Goal: Task Accomplishment & Management: Manage account settings

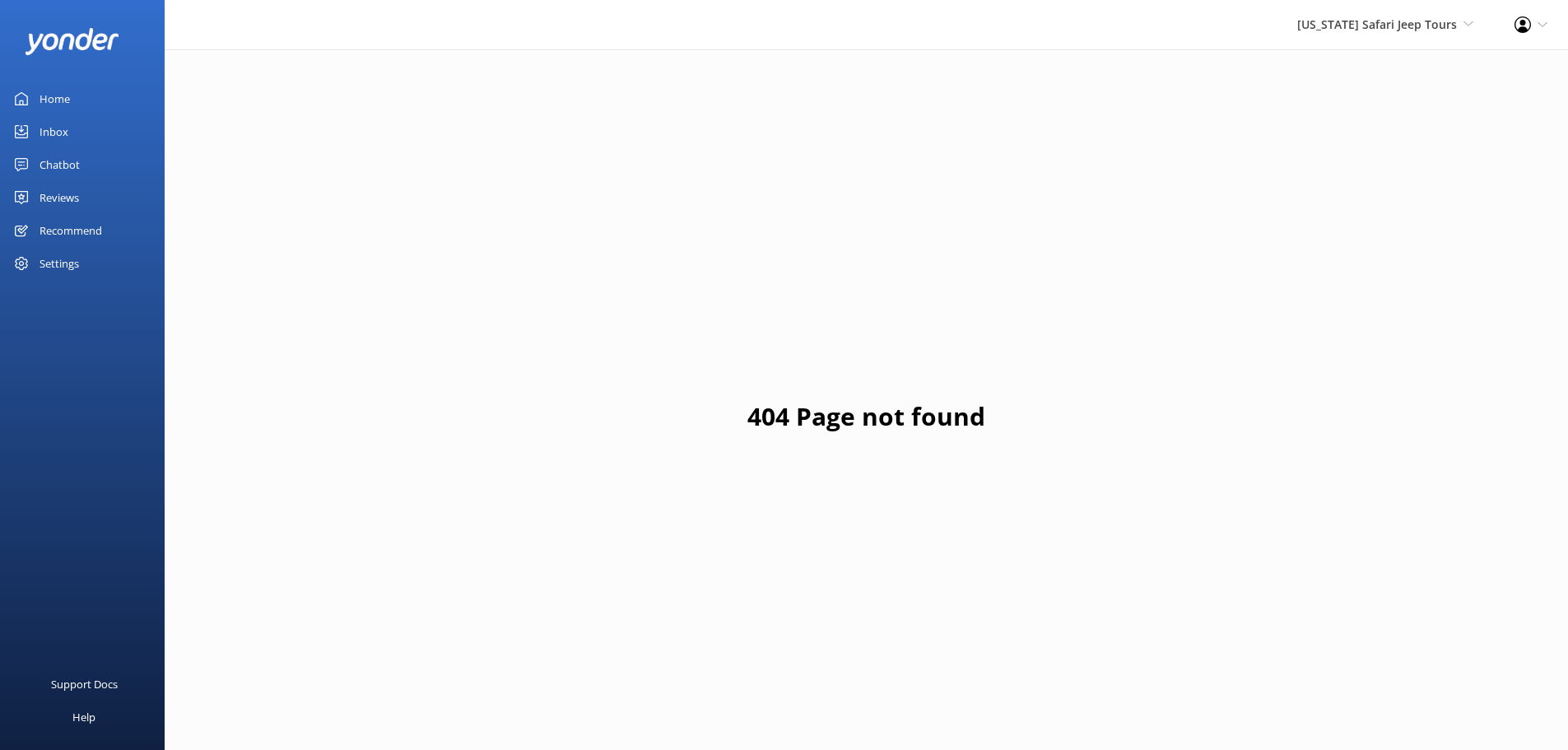
click at [2, 86] on div at bounding box center [2, 98] width 4 height 33
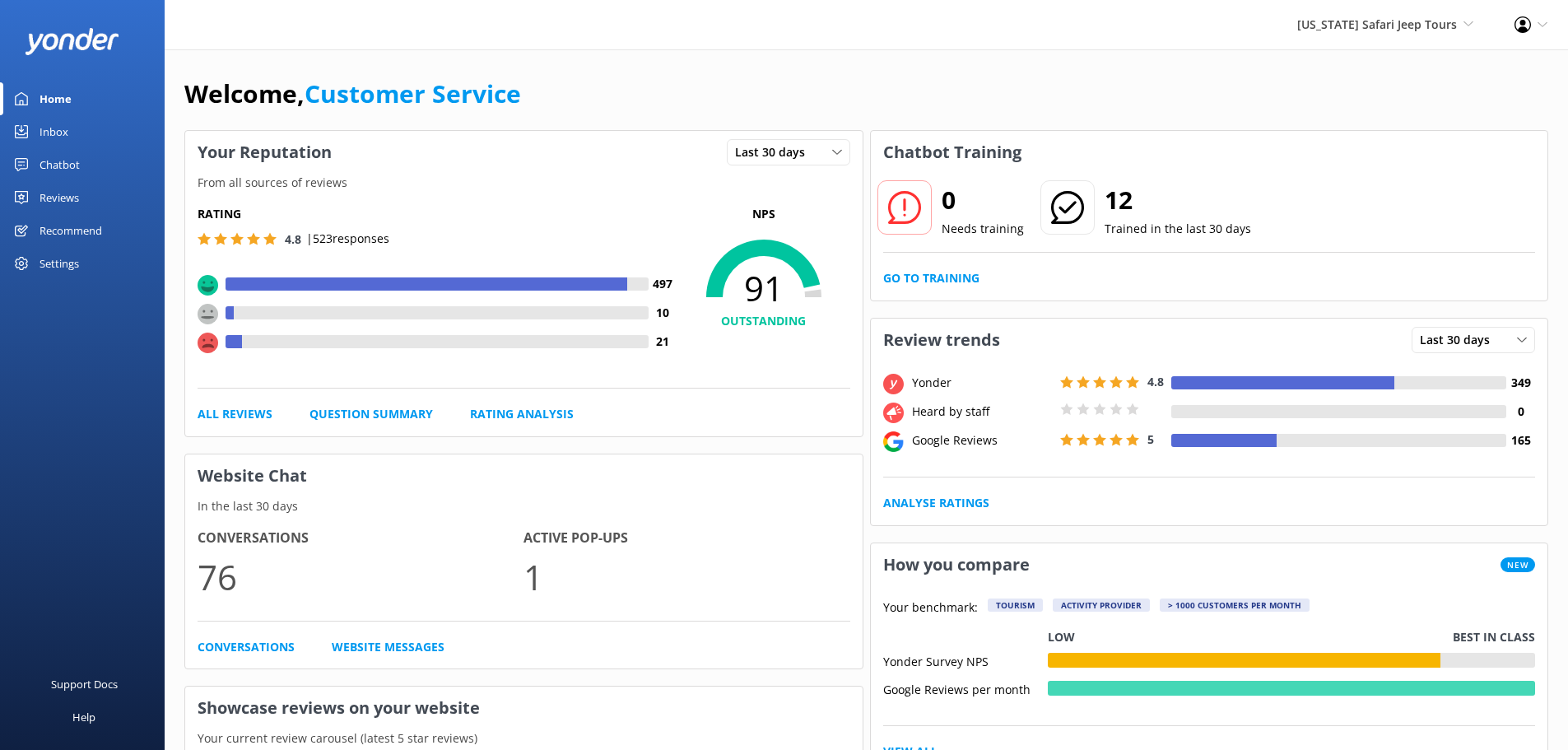
click at [56, 191] on div "Reviews" at bounding box center [59, 197] width 40 height 33
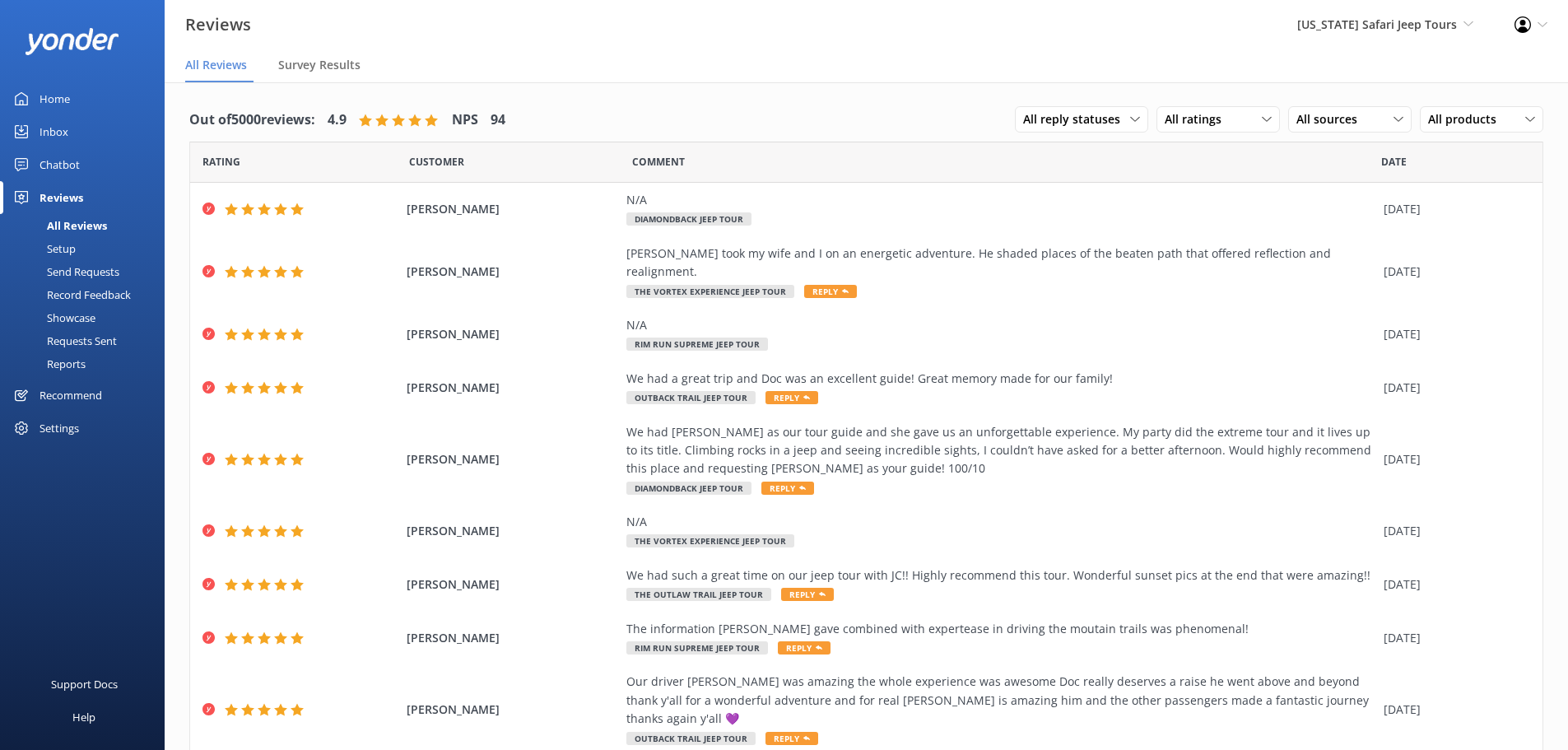
click at [727, 125] on div "Out of 5000 reviews: 4.9 NPS 94 All reply statuses All reply statuses Needs a r…" at bounding box center [867, 120] width 1354 height 42
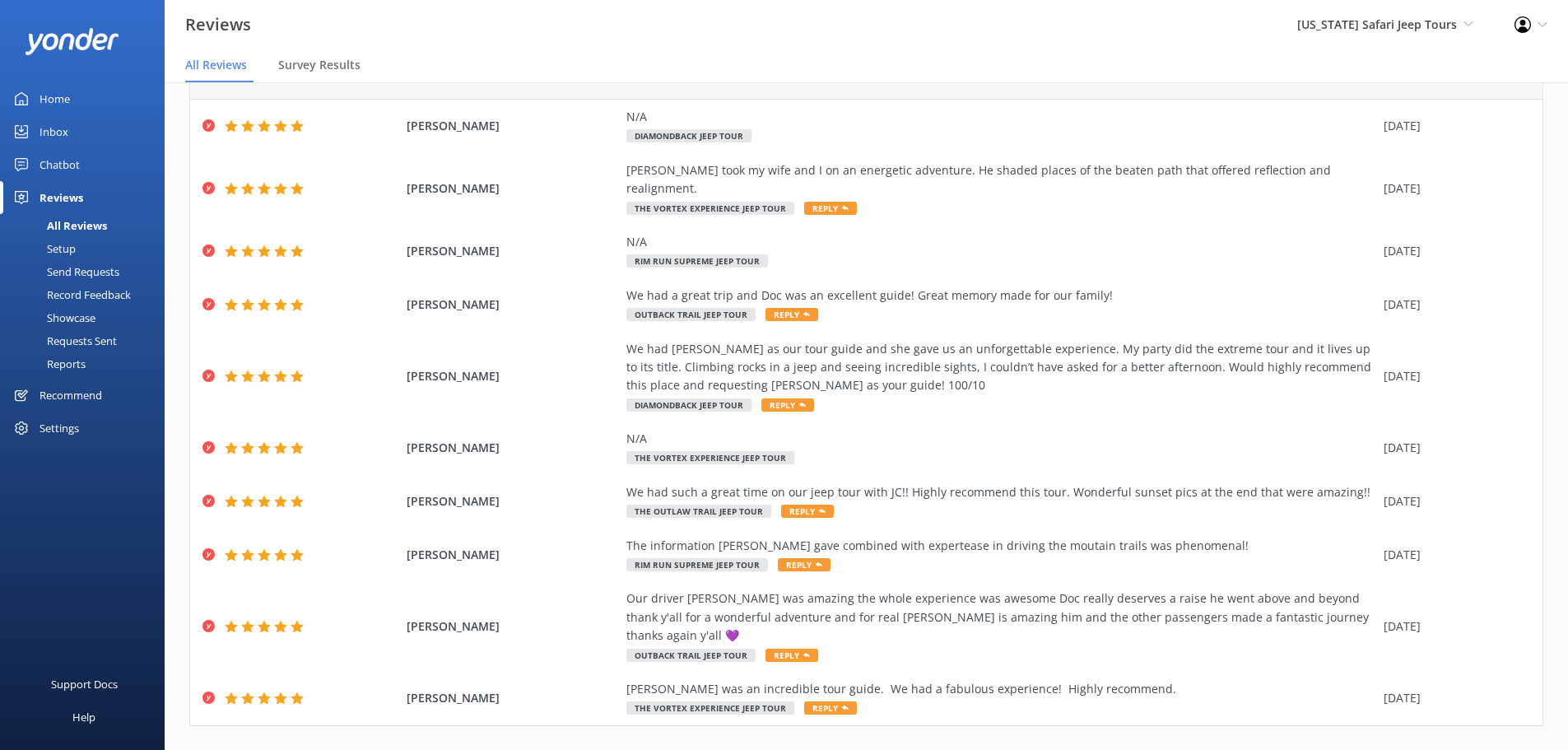
scroll to position [33, 0]
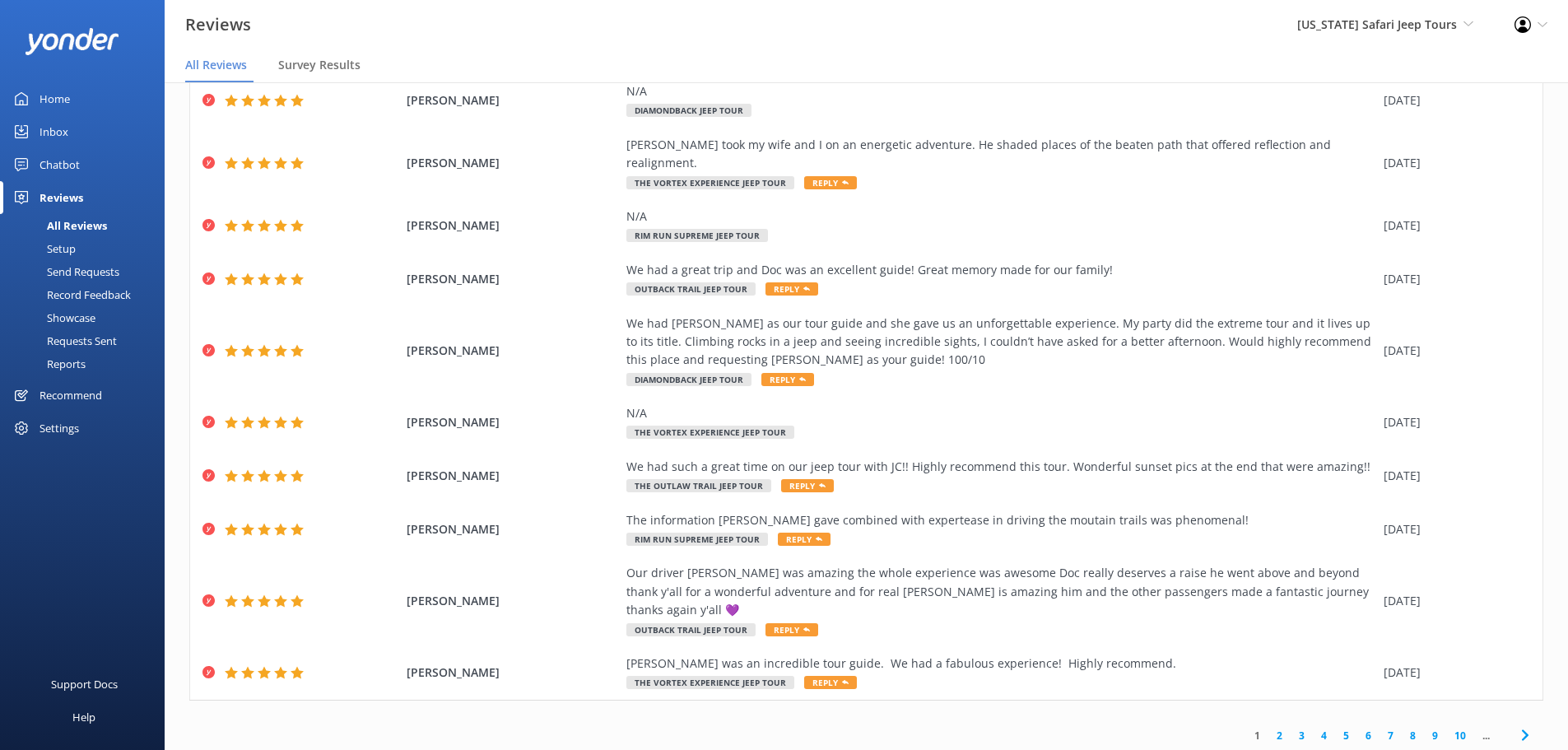
click at [1272, 727] on link "2" at bounding box center [1279, 735] width 22 height 16
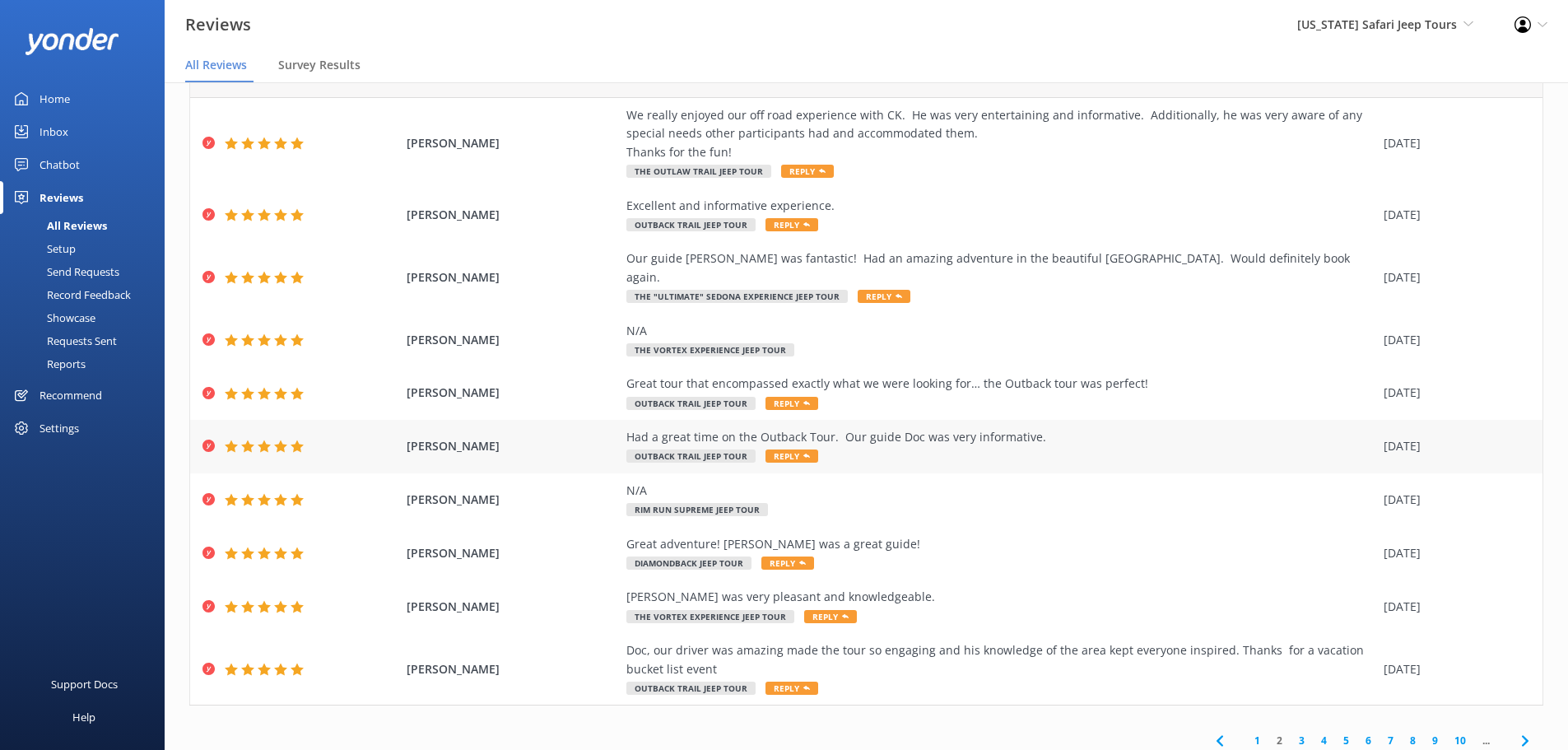
scroll to position [76, 0]
